Goal: Information Seeking & Learning: Learn about a topic

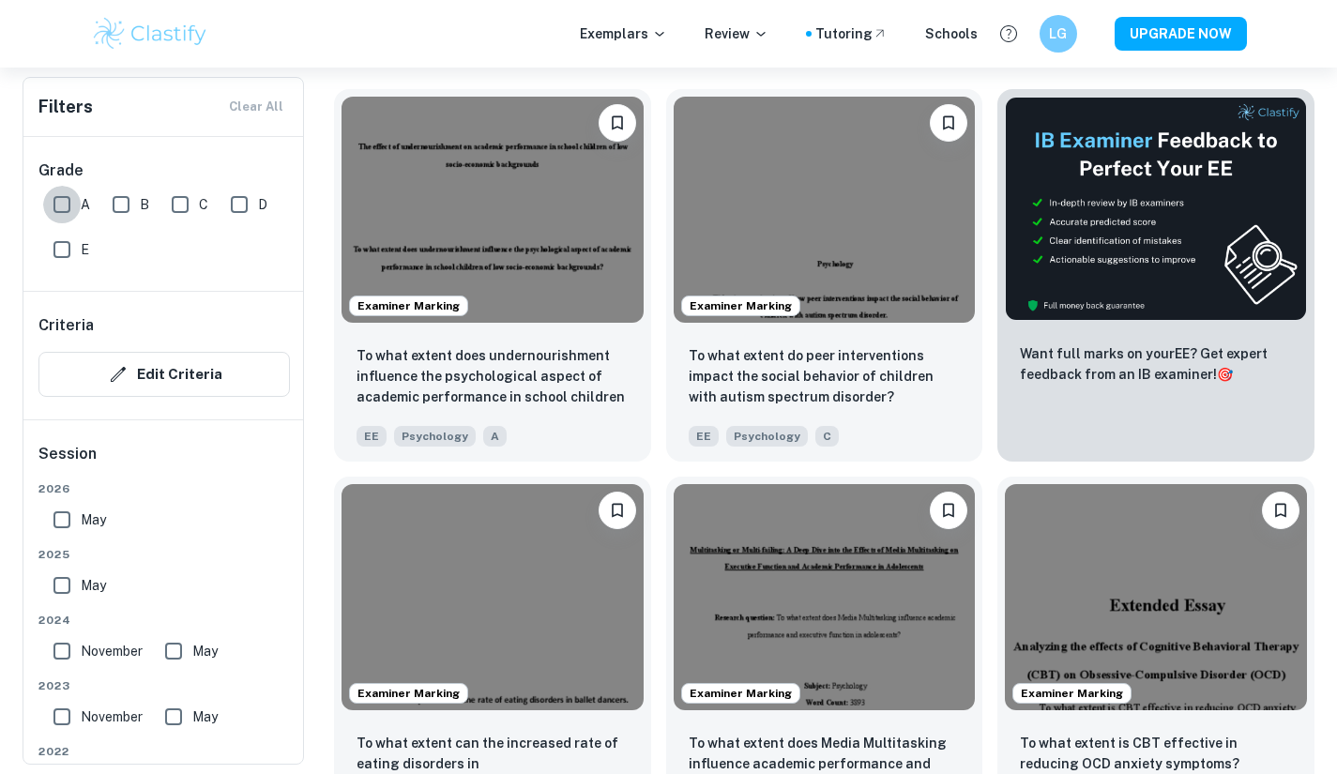
click at [61, 212] on input "A" at bounding box center [62, 205] width 38 height 38
checkbox input "true"
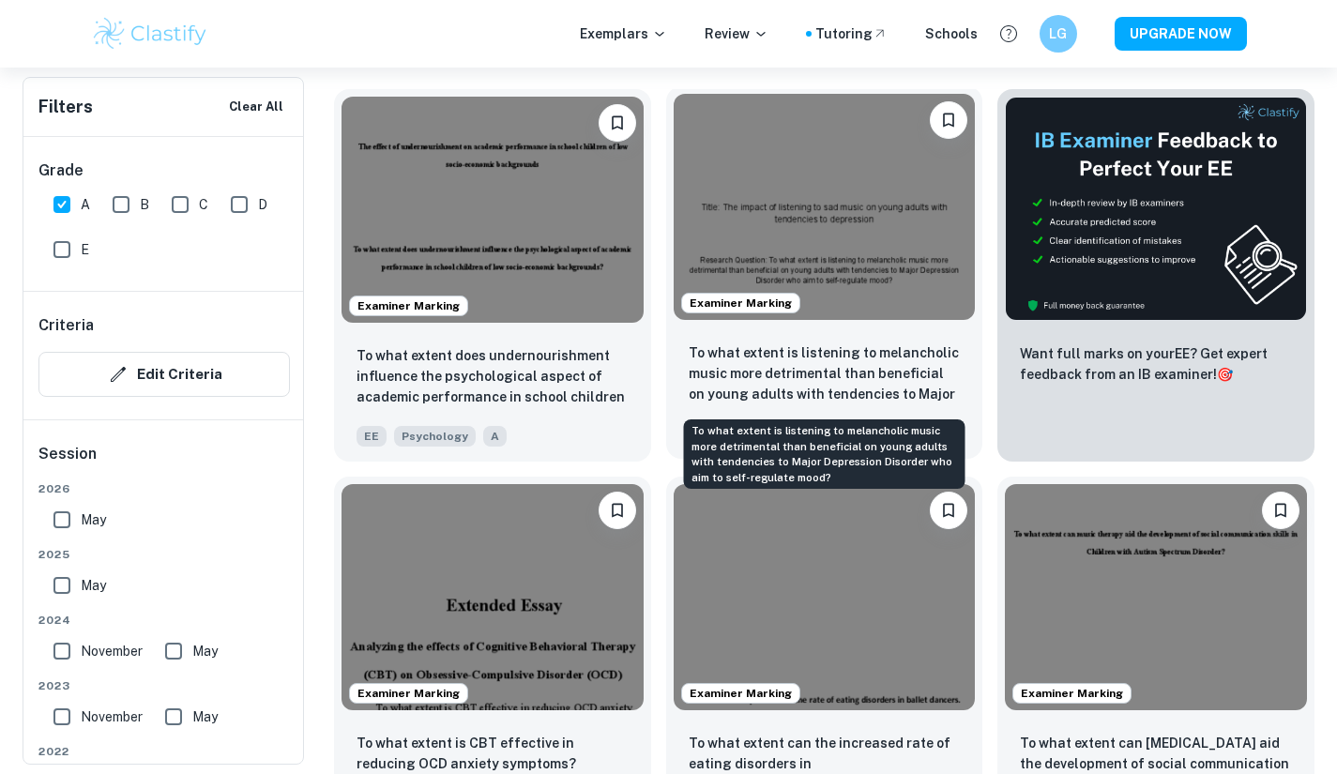
click at [848, 353] on p "To what extent is listening to melancholic music more detrimental than benefici…" at bounding box center [825, 374] width 272 height 64
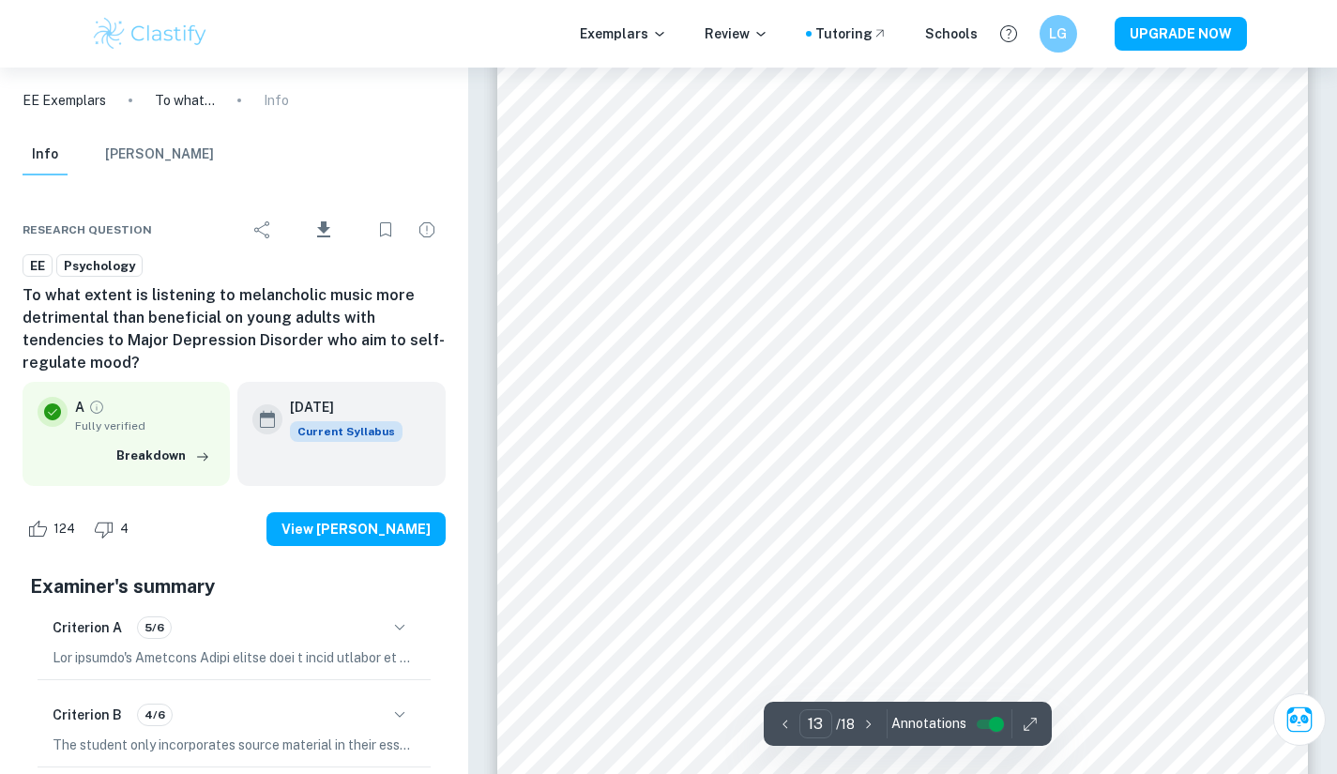
scroll to position [14500, 0]
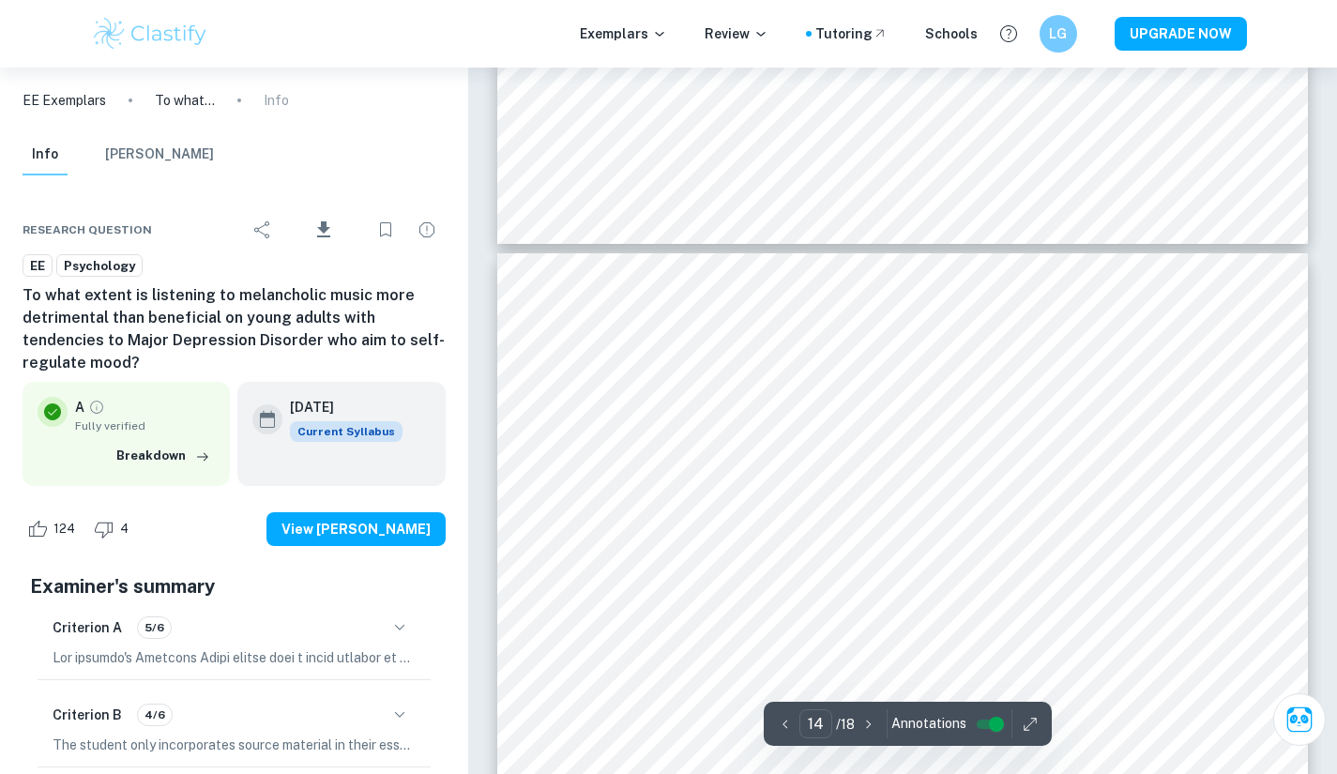
type input "13"
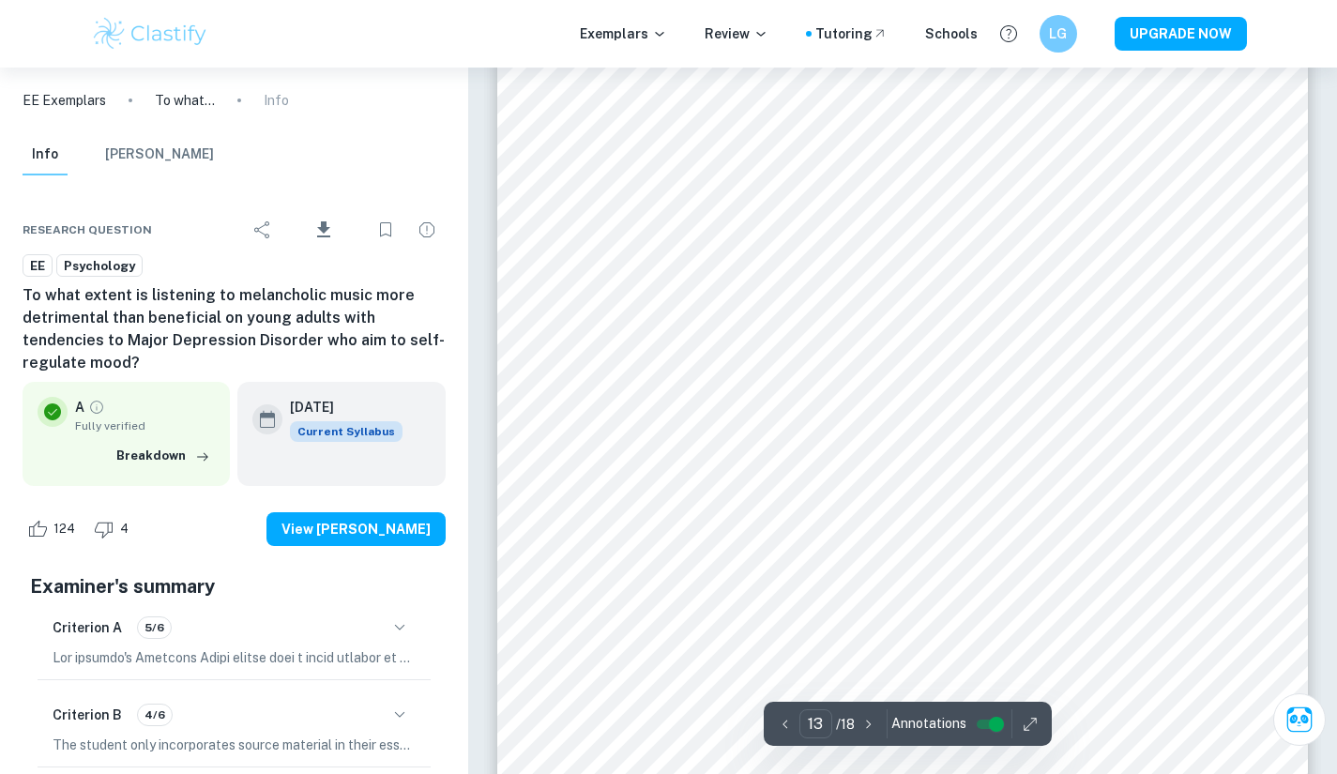
scroll to position [14287, 0]
